Goal: Task Accomplishment & Management: Manage account settings

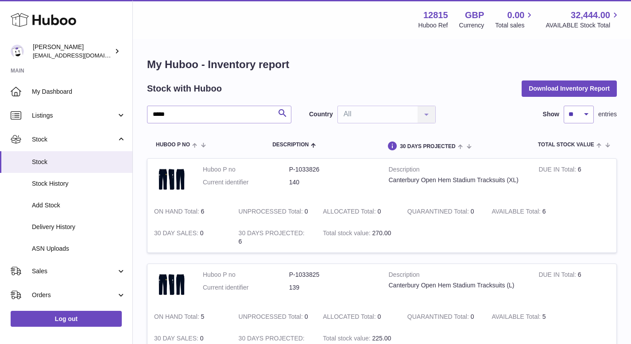
click at [192, 109] on input "*****" at bounding box center [219, 115] width 144 height 18
type input "******"
click at [66, 290] on link "Orders" at bounding box center [66, 295] width 132 height 24
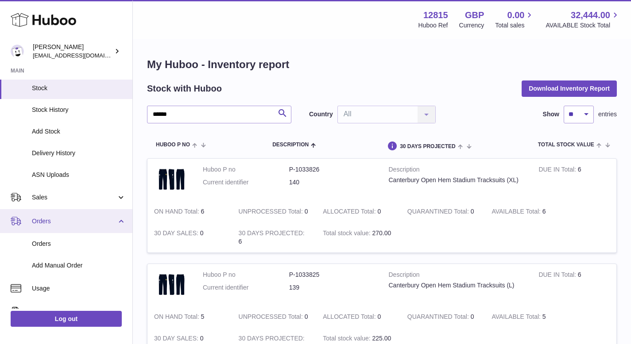
scroll to position [79, 0]
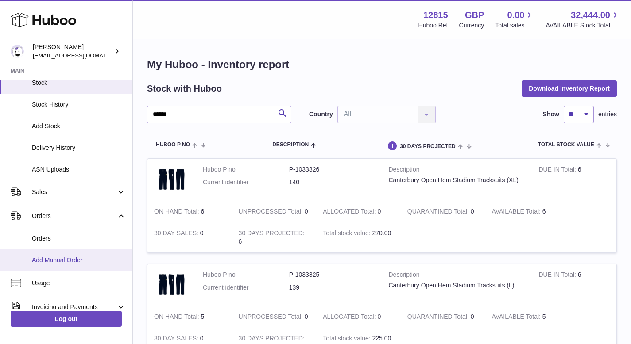
click at [58, 262] on span "Add Manual Order" at bounding box center [79, 260] width 94 height 8
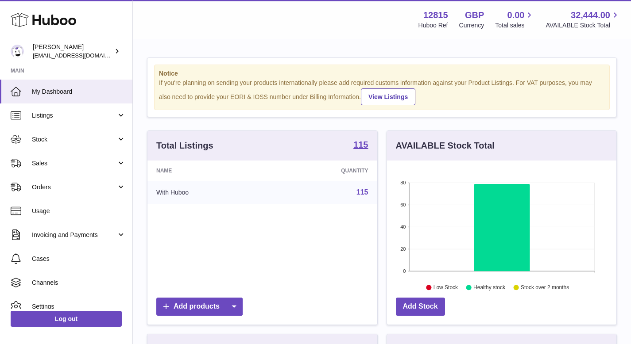
scroll to position [138, 229]
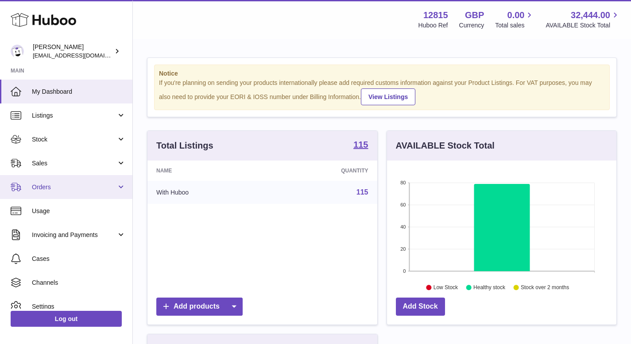
click at [108, 191] on span "Orders" at bounding box center [74, 187] width 85 height 8
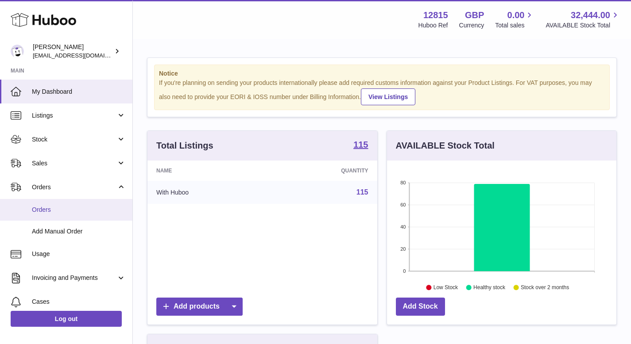
click at [69, 221] on link "Orders" at bounding box center [66, 210] width 132 height 22
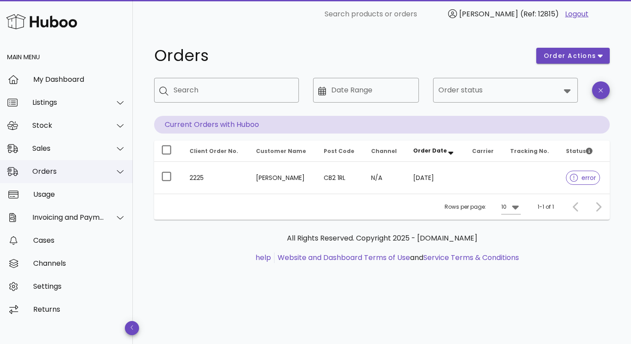
click at [94, 172] on div "Orders" at bounding box center [68, 171] width 72 height 8
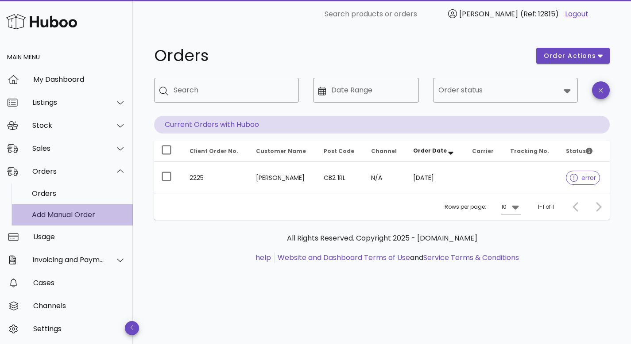
click at [62, 215] on div "Add Manual Order" at bounding box center [79, 215] width 94 height 8
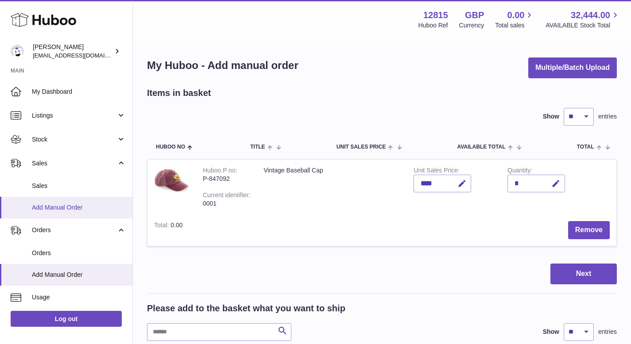
click at [54, 205] on span "Add Manual Order" at bounding box center [79, 208] width 94 height 8
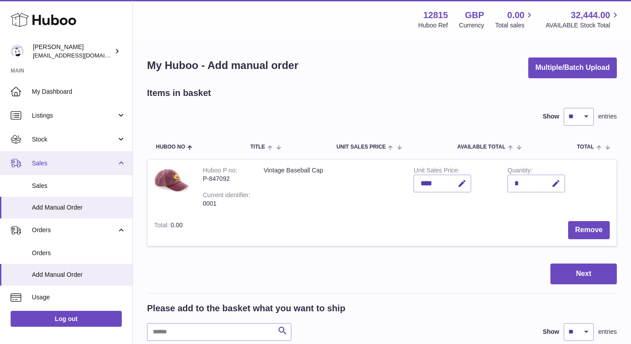
click at [114, 162] on span "Sales" at bounding box center [74, 163] width 85 height 8
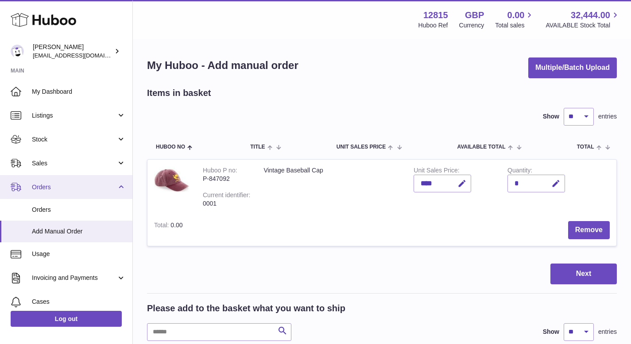
click at [124, 190] on link "Orders" at bounding box center [66, 187] width 132 height 24
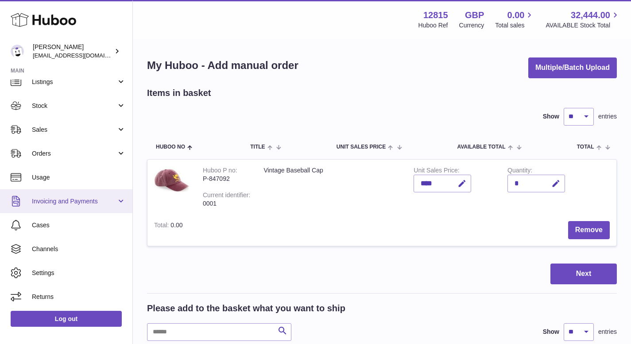
scroll to position [33, 0]
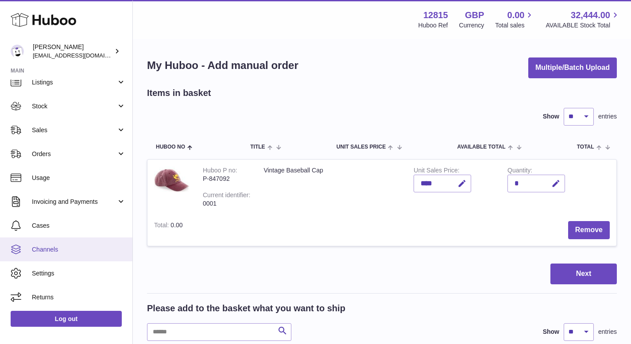
click at [65, 247] on span "Channels" at bounding box center [79, 250] width 94 height 8
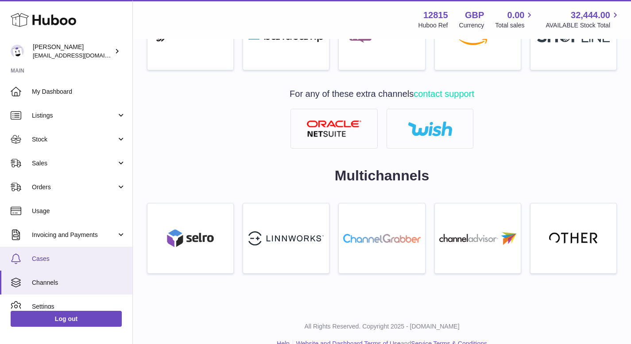
scroll to position [34, 0]
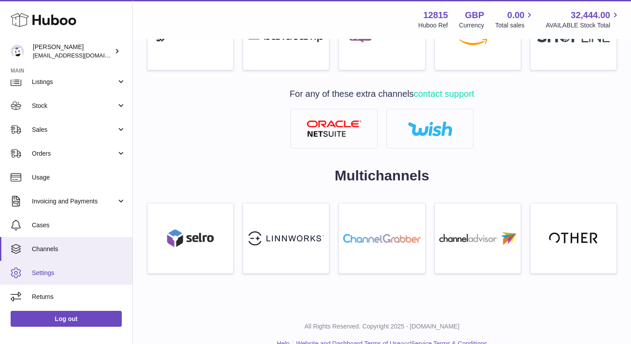
click at [36, 271] on span "Settings" at bounding box center [79, 273] width 94 height 8
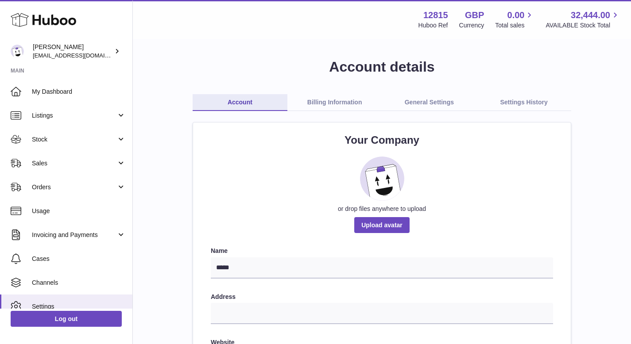
click at [441, 100] on link "General Settings" at bounding box center [429, 102] width 95 height 17
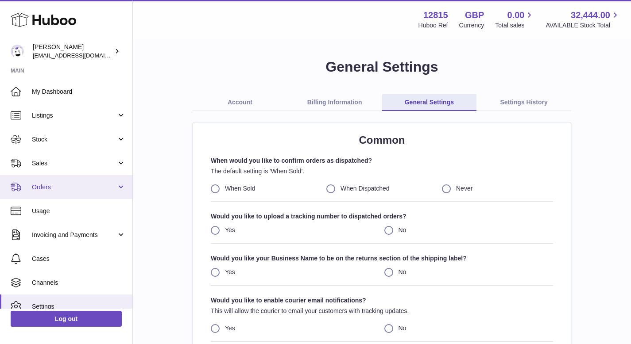
click at [87, 190] on span "Orders" at bounding box center [74, 187] width 85 height 8
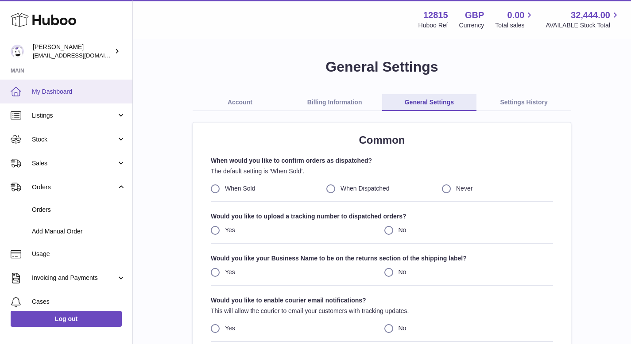
click at [76, 91] on span "My Dashboard" at bounding box center [79, 92] width 94 height 8
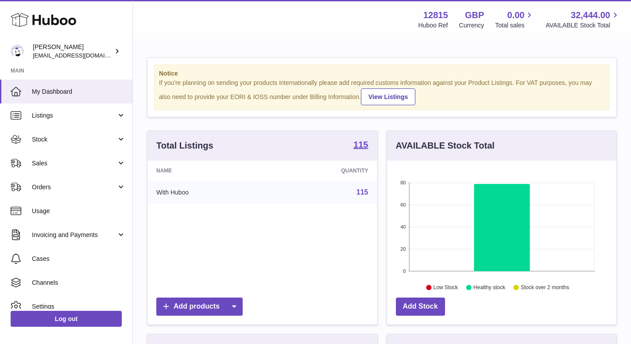
scroll to position [138, 229]
drag, startPoint x: 0, startPoint y: 0, endPoint x: 293, endPoint y: 37, distance: 295.0
click at [293, 37] on div "Menu Huboo 12815 Huboo Ref GBP Currency 0.00 Total sales 32,444.00 AVAILABLE St…" at bounding box center [382, 19] width 498 height 39
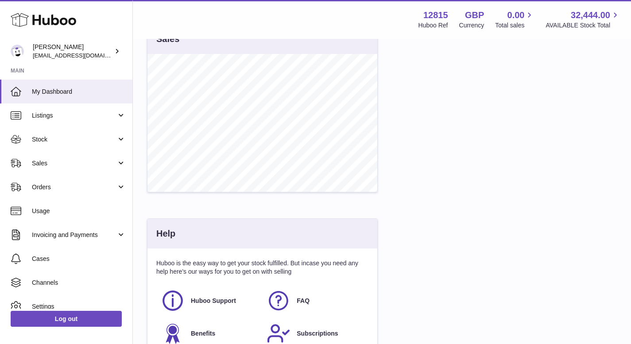
scroll to position [406, 0]
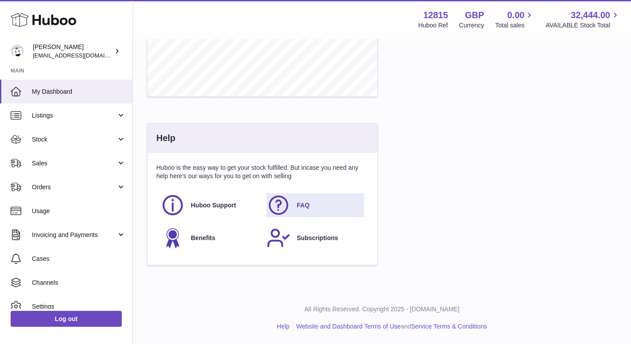
click at [297, 205] on span "FAQ" at bounding box center [303, 205] width 13 height 8
